Goal: Task Accomplishment & Management: Complete application form

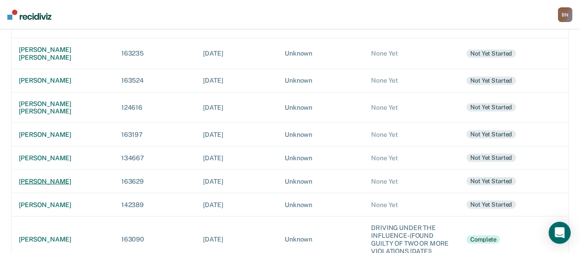
scroll to position [551, 0]
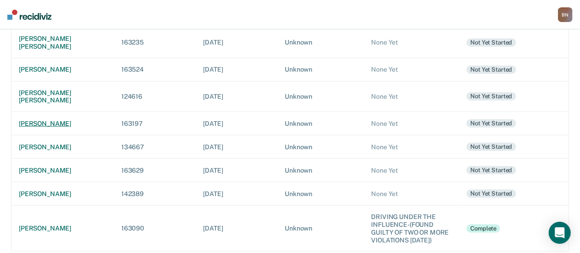
click at [65, 124] on div "[PERSON_NAME]" at bounding box center [63, 124] width 88 height 8
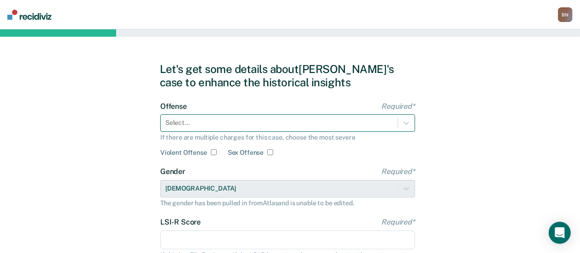
click at [213, 125] on div "Offense Required* Select... If there are multiple charges for this case, choose…" at bounding box center [287, 129] width 255 height 55
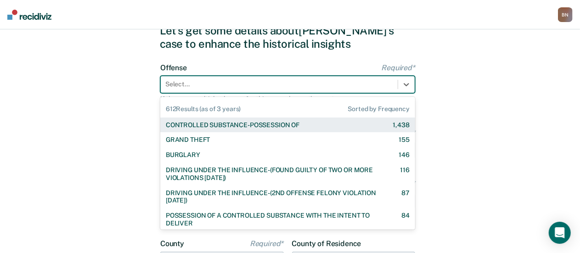
scroll to position [42, 0]
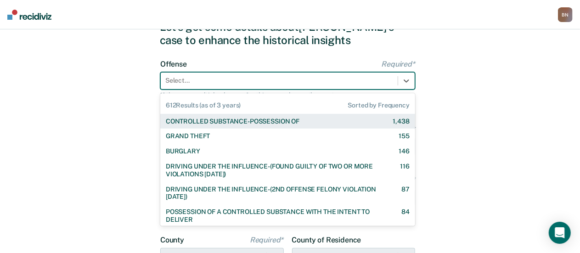
click at [233, 123] on div "CONTROLLED SUBSTANCE-POSSESSION OF" at bounding box center [233, 122] width 134 height 8
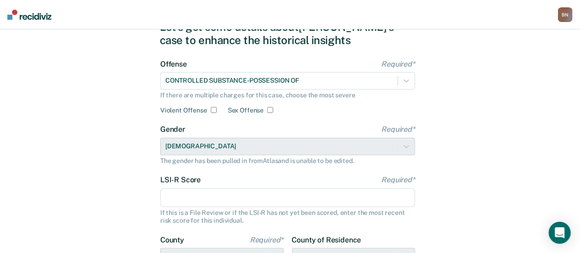
click at [203, 191] on input "LSI-R Score Required*" at bounding box center [287, 197] width 255 height 19
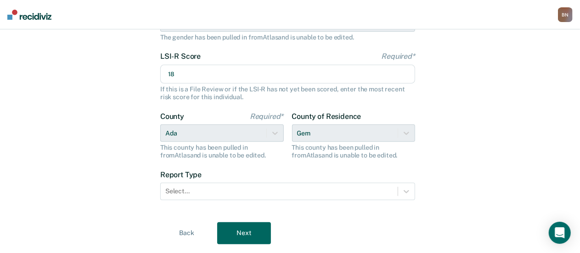
scroll to position [180, 0]
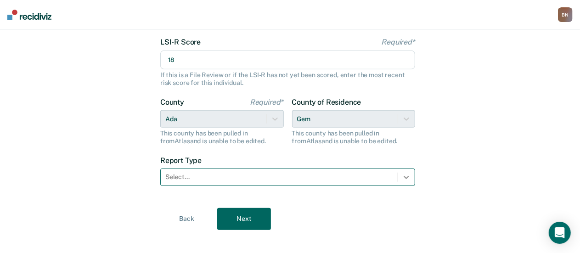
type input "18"
click at [410, 177] on icon at bounding box center [406, 177] width 9 height 9
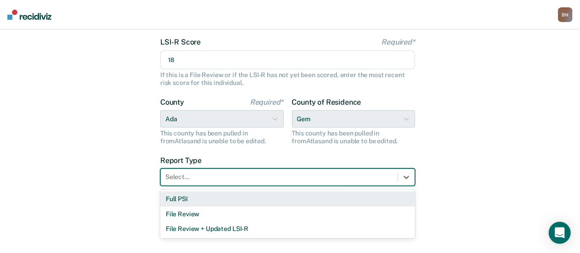
click at [303, 196] on div "Full PSI" at bounding box center [287, 198] width 255 height 15
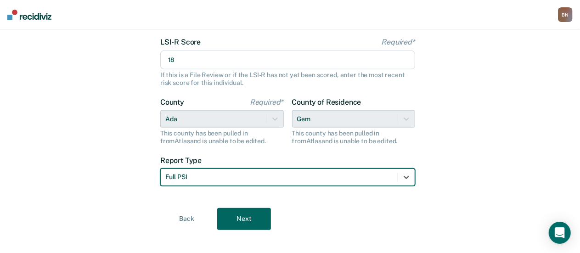
click at [253, 216] on button "Next" at bounding box center [244, 219] width 54 height 22
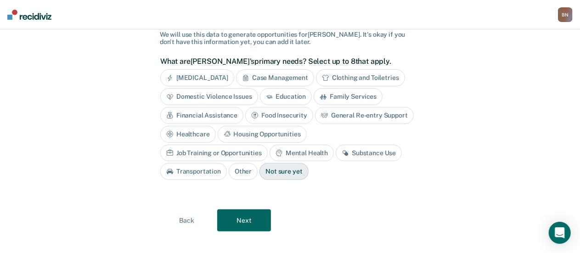
click at [241, 215] on button "Next" at bounding box center [244, 220] width 54 height 22
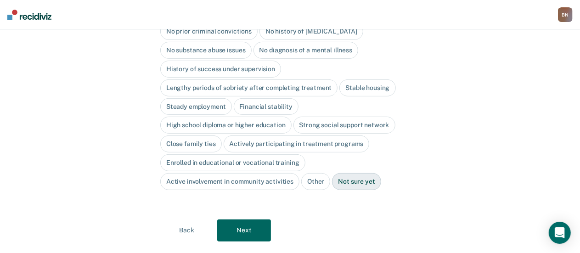
click at [241, 219] on button "Next" at bounding box center [244, 230] width 54 height 22
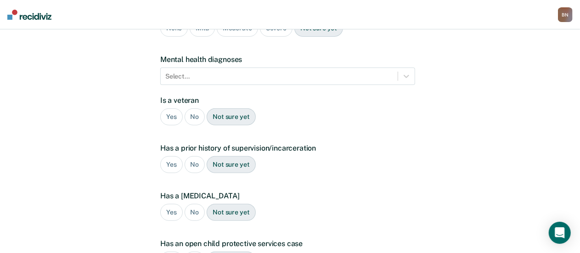
scroll to position [250, 0]
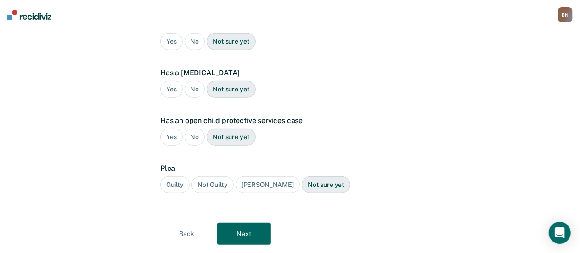
click at [176, 176] on div "Guilty" at bounding box center [174, 184] width 29 height 17
click at [255, 223] on button "Next" at bounding box center [244, 234] width 54 height 22
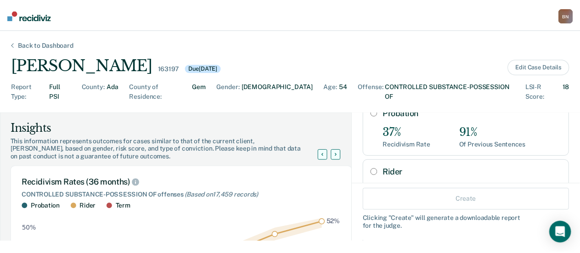
scroll to position [185, 0]
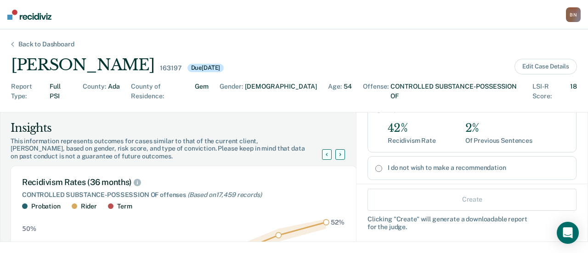
click at [439, 164] on label "I do not wish to make a recommendation" at bounding box center [477, 168] width 181 height 8
click at [382, 165] on input "I do not wish to make a recommendation" at bounding box center [378, 168] width 7 height 7
radio input "true"
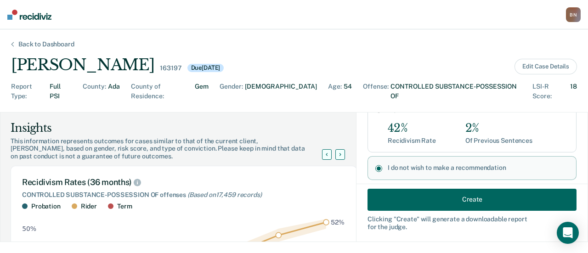
click at [445, 198] on button "Create" at bounding box center [471, 199] width 209 height 22
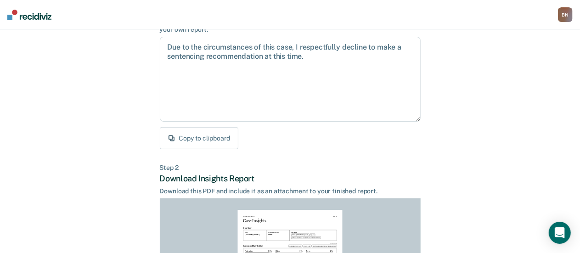
scroll to position [230, 0]
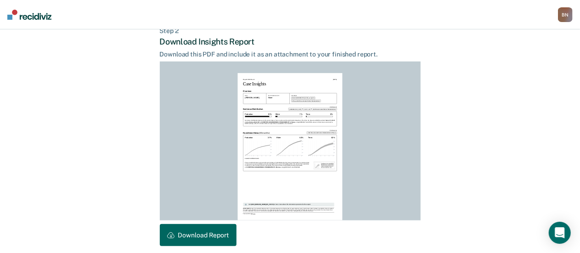
click at [207, 235] on button "Download Report" at bounding box center [198, 235] width 77 height 22
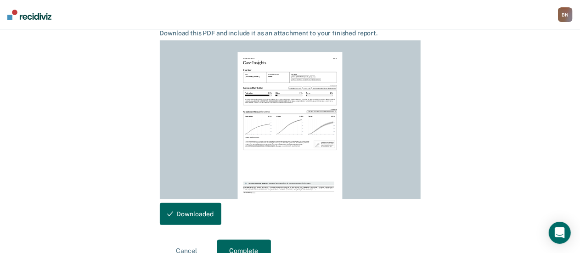
scroll to position [270, 0]
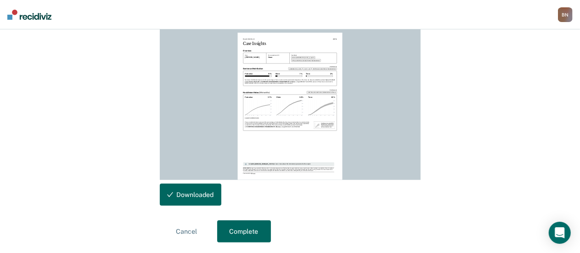
click at [246, 230] on button "Complete" at bounding box center [244, 231] width 54 height 22
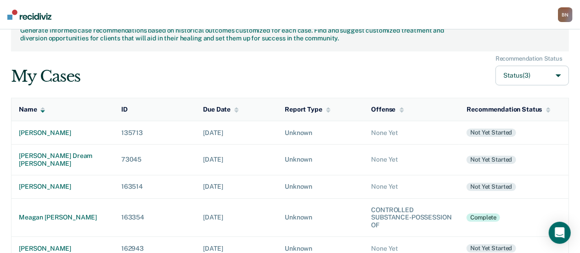
scroll to position [46, 0]
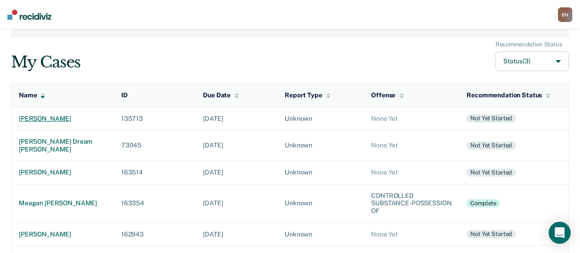
click at [70, 116] on div "[PERSON_NAME]" at bounding box center [63, 119] width 88 height 8
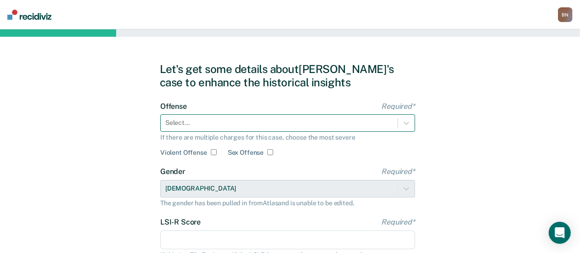
click at [227, 129] on div "Select..." at bounding box center [287, 122] width 255 height 17
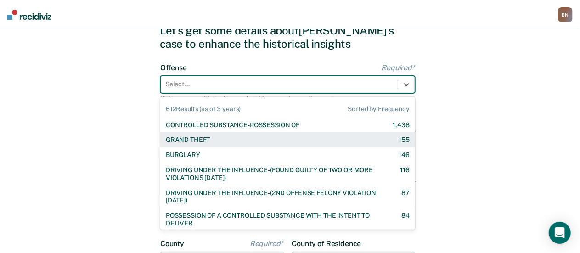
scroll to position [42, 0]
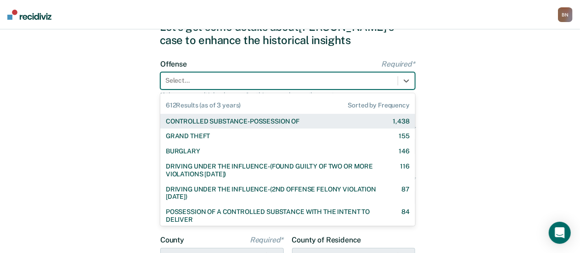
drag, startPoint x: 477, startPoint y: 161, endPoint x: 460, endPoint y: 179, distance: 24.7
click at [478, 161] on div "Let's get some details about [PERSON_NAME]'s case to enhance the historical ins…" at bounding box center [290, 194] width 580 height 414
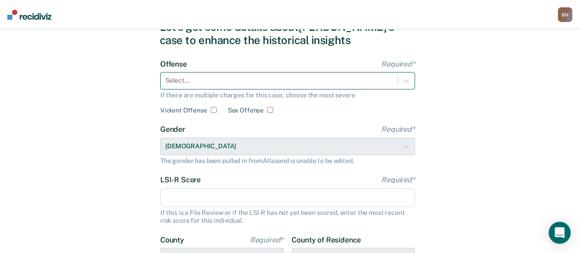
click at [300, 84] on div at bounding box center [279, 81] width 228 height 10
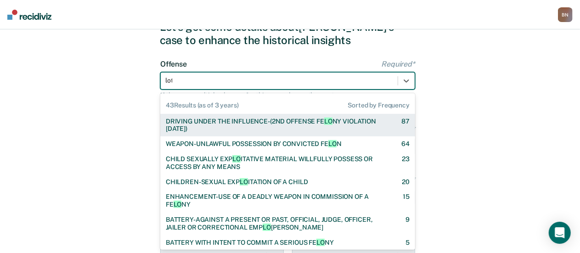
type input "[PERSON_NAME]"
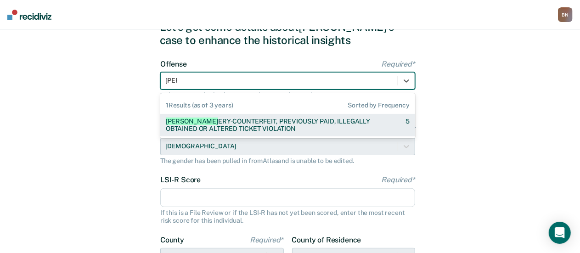
click at [301, 123] on div "[PERSON_NAME] ERY-COUNTERFEIT, PREVIOUSLY PAID, ILLEGALLY OBTAINED OR ALTERED T…" at bounding box center [278, 126] width 224 height 16
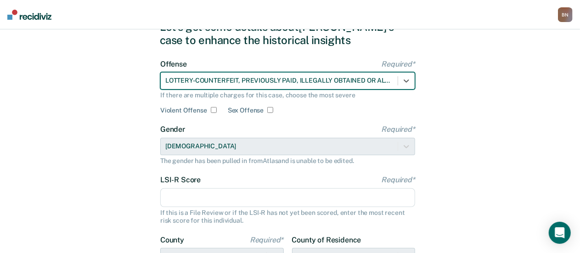
click at [207, 192] on input "LSI-R Score Required*" at bounding box center [287, 197] width 255 height 19
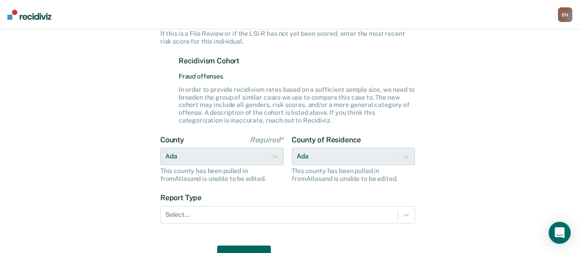
scroll to position [268, 0]
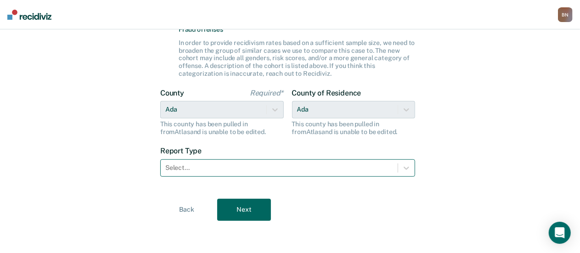
type input "36"
click at [228, 163] on div at bounding box center [279, 168] width 228 height 10
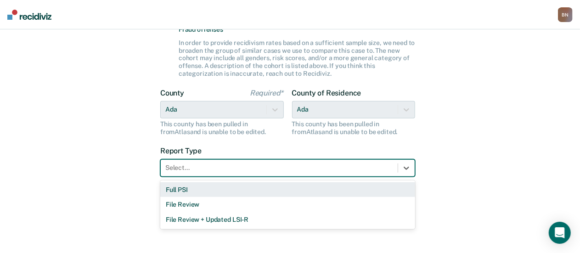
click at [204, 190] on div "Full PSI" at bounding box center [287, 189] width 255 height 15
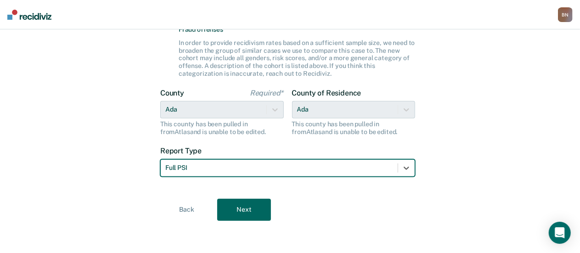
click at [242, 215] on button "Next" at bounding box center [244, 210] width 54 height 22
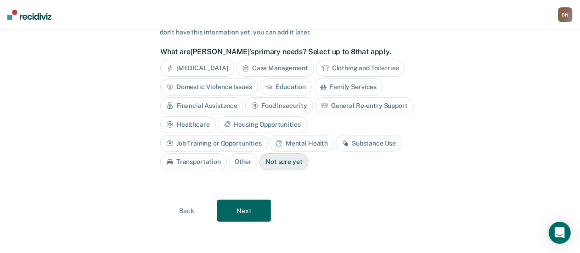
click at [251, 207] on button "Next" at bounding box center [244, 211] width 54 height 22
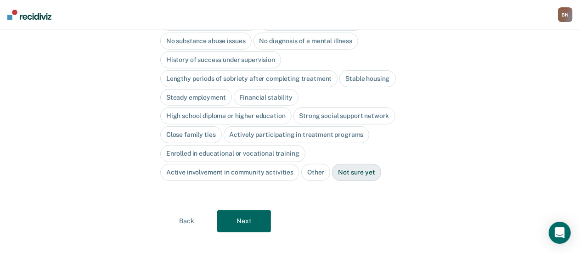
click at [251, 210] on button "Next" at bounding box center [244, 221] width 54 height 22
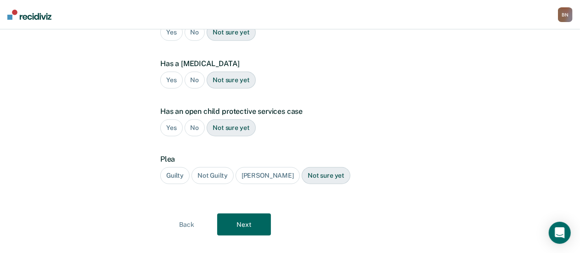
click at [251, 213] on button "Next" at bounding box center [244, 224] width 54 height 22
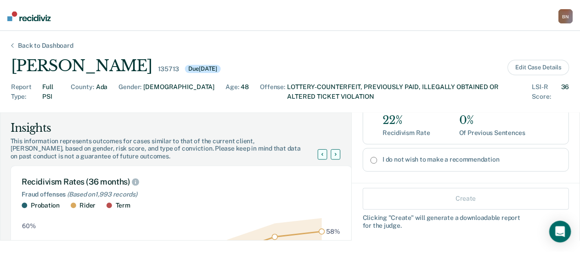
scroll to position [194, 0]
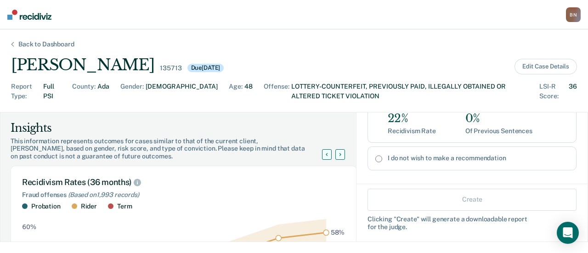
click at [389, 154] on label "I do not wish to make a recommendation" at bounding box center [477, 158] width 181 height 8
click at [382, 155] on input "I do not wish to make a recommendation" at bounding box center [378, 158] width 7 height 7
radio input "true"
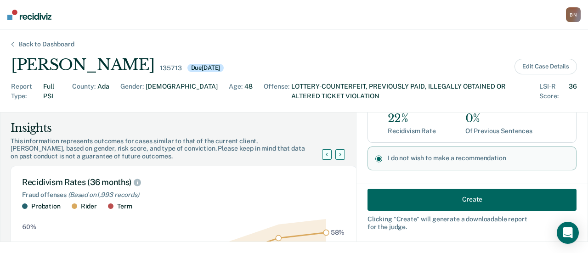
click at [449, 201] on button "Create" at bounding box center [471, 199] width 209 height 22
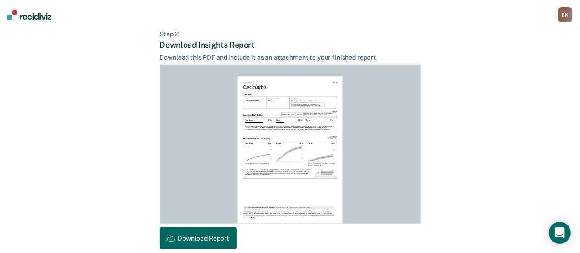
scroll to position [270, 0]
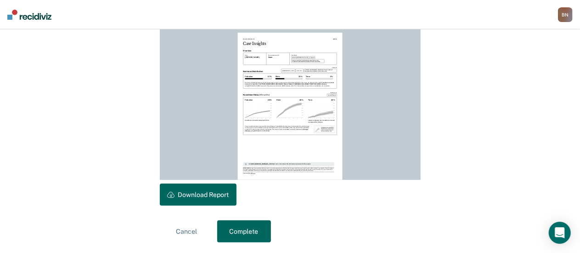
click at [216, 190] on button "Download Report" at bounding box center [198, 195] width 77 height 22
click at [249, 226] on button "Complete" at bounding box center [244, 231] width 54 height 22
